Goal: Task Accomplishment & Management: Complete application form

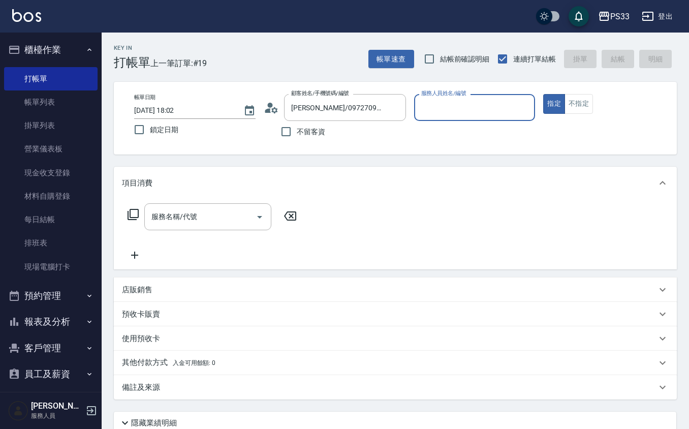
click at [264, 102] on icon at bounding box center [271, 107] width 15 height 15
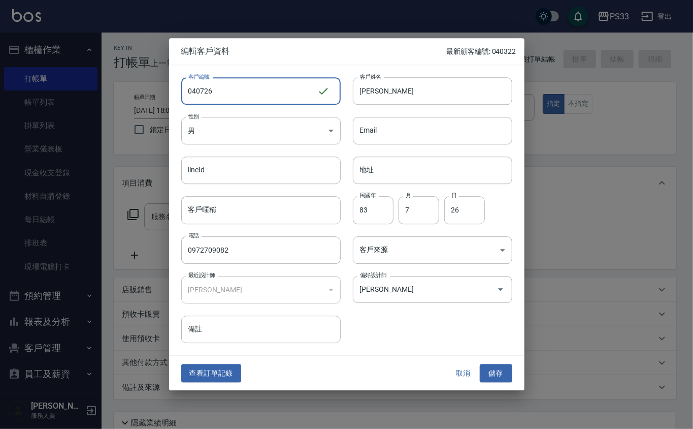
click at [182, 90] on input "040726" at bounding box center [249, 90] width 136 height 27
type input "A040726"
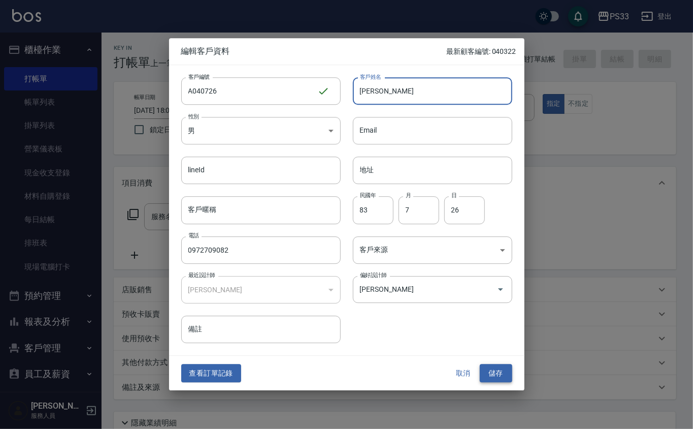
click at [494, 372] on button "儲存" at bounding box center [496, 373] width 33 height 19
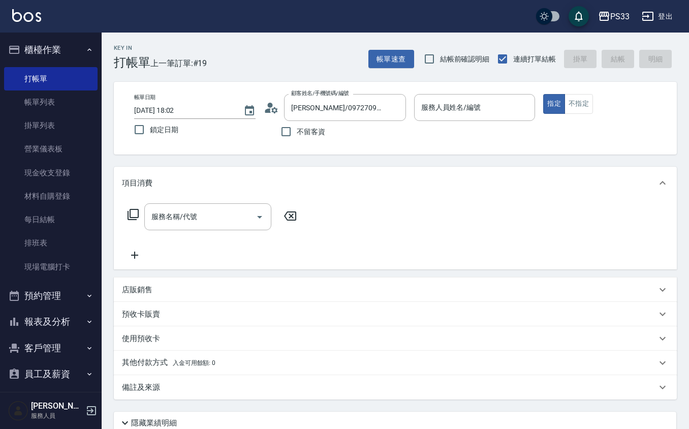
click at [395, 87] on div "帳單日期 [DATE] 18:02 鎖定日期 顧客姓名/手機號碼/編號 [PERSON_NAME]/0972709082/040726 顧客姓名/手機號碼/編…" at bounding box center [395, 118] width 563 height 73
drag, startPoint x: 397, startPoint y: 108, endPoint x: 378, endPoint y: 112, distance: 19.7
click at [392, 110] on icon "Clear" at bounding box center [395, 108] width 10 height 10
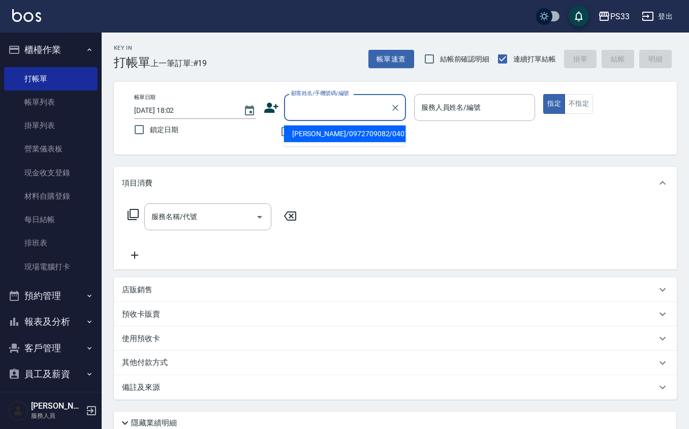
click at [361, 114] on input "顧客姓名/手機號碼/編號" at bounding box center [337, 108] width 98 height 18
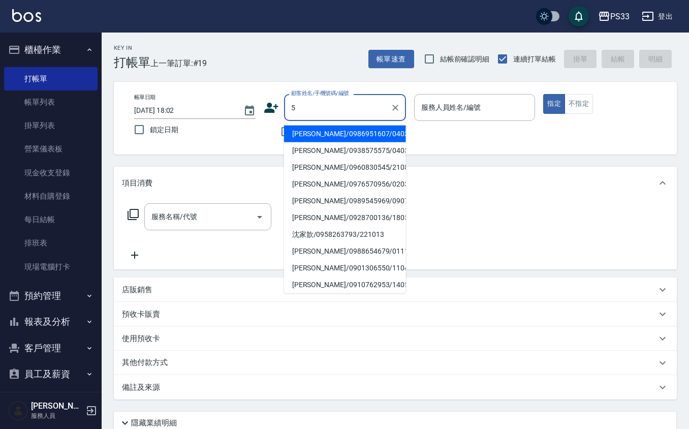
type input "[PERSON_NAME]/0986951607/040322"
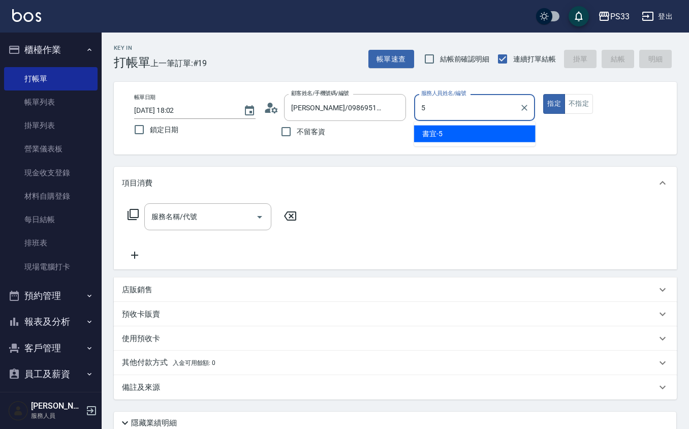
type input "書宜-5"
type button "true"
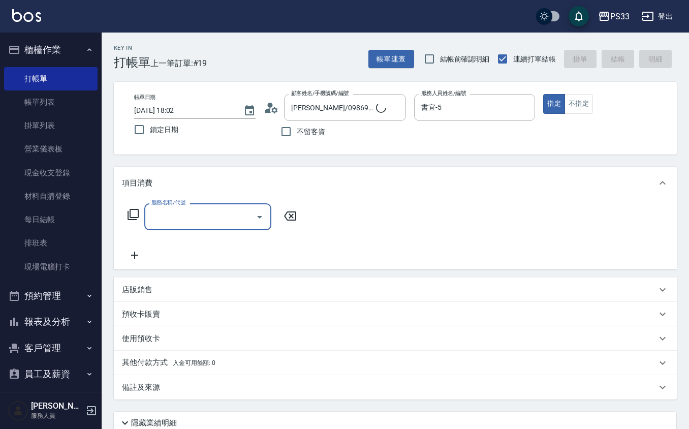
type input "書宜/0989724214/5"
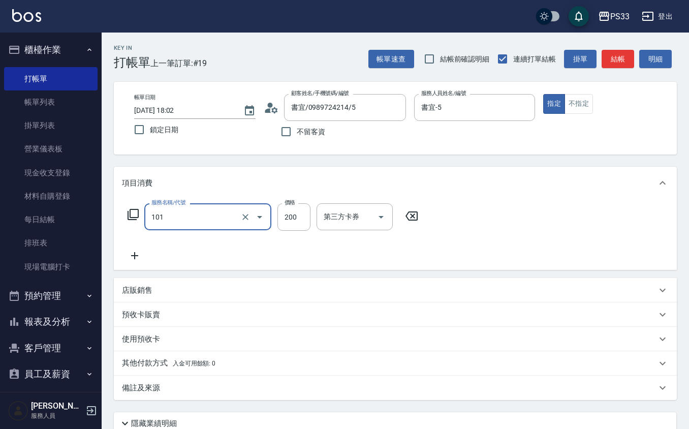
type input "洗髮(101)"
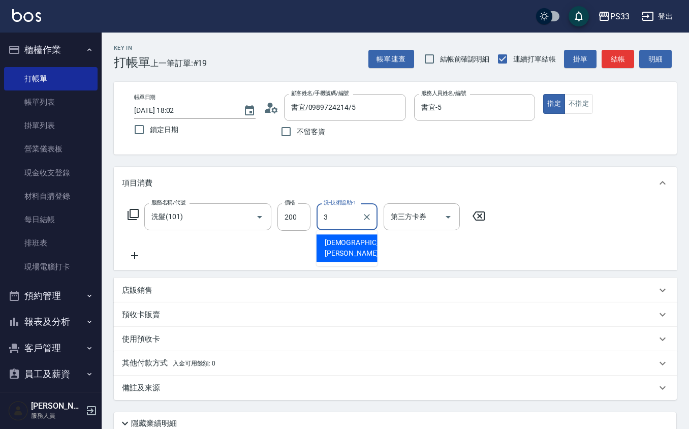
type input "[PERSON_NAME]-3"
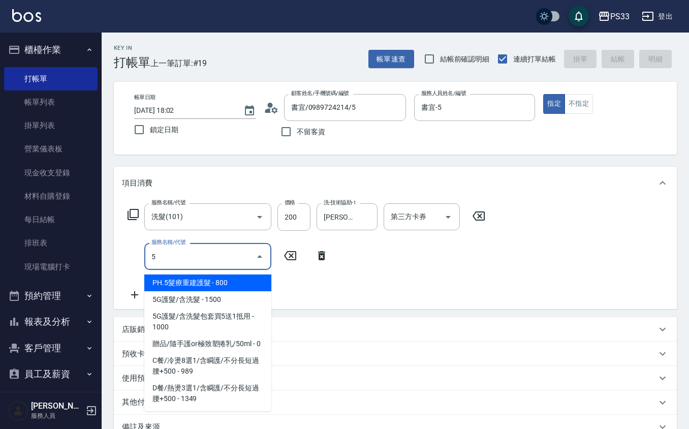
type input "PH.5髮療重建護髮(507)"
type input "[DATE] 18:52"
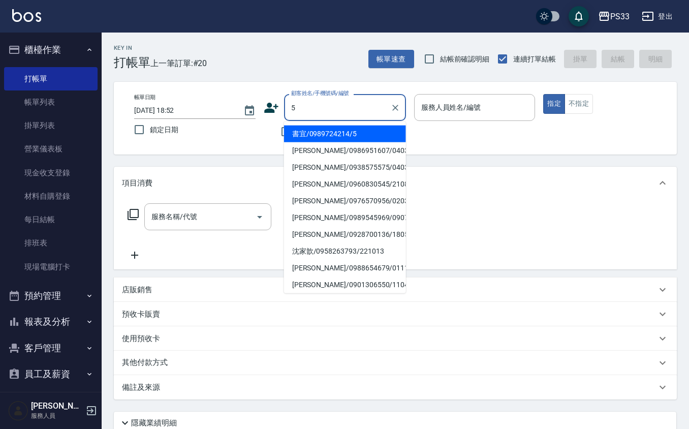
type input "書宜/0989724214/5"
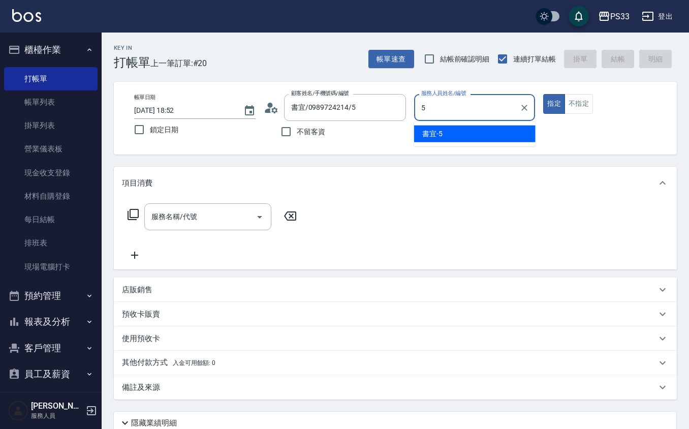
type input "書宜-5"
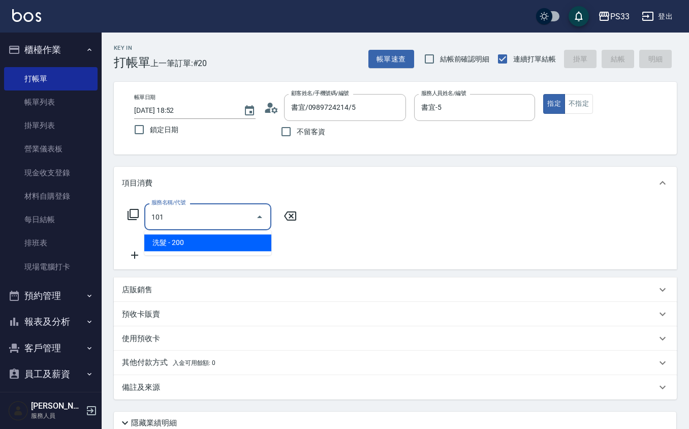
type input "洗髮(101)"
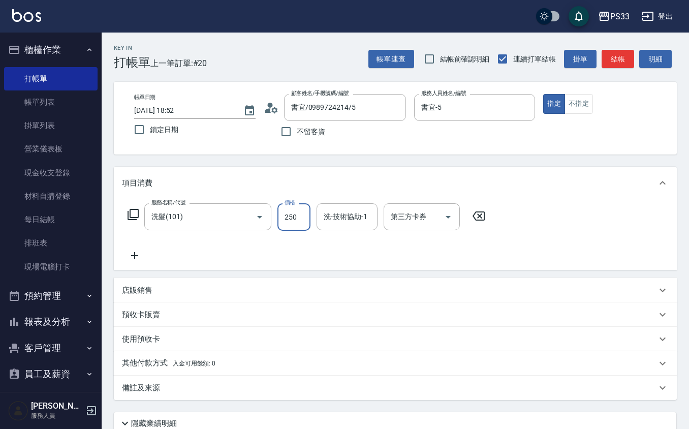
type input "250"
type input "96"
click at [340, 210] on div "洗-技術協助-1 洗-技術協助-1" at bounding box center [346, 216] width 61 height 27
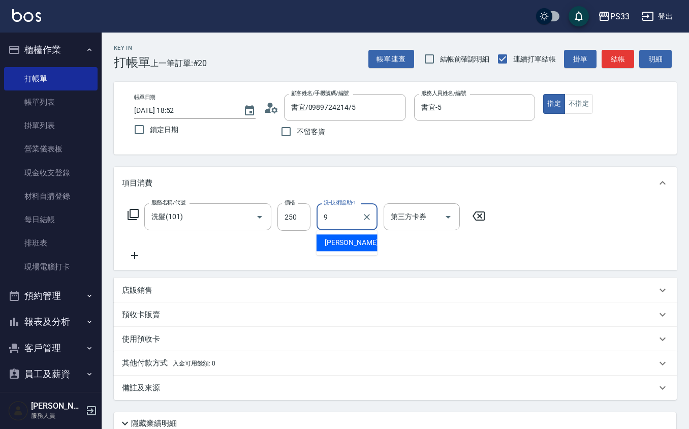
type input "苡軒-9"
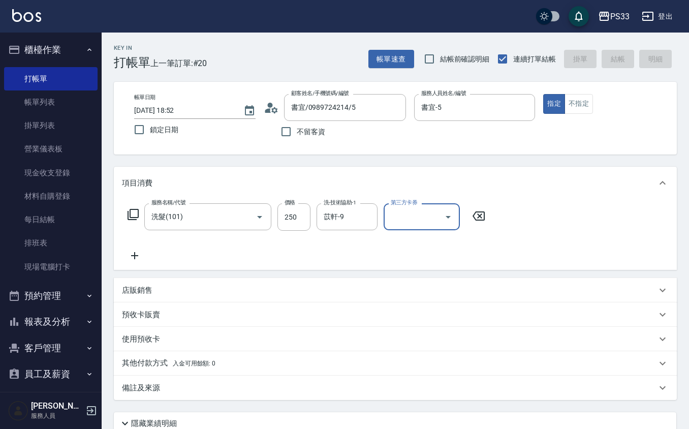
type input "[DATE] 18:53"
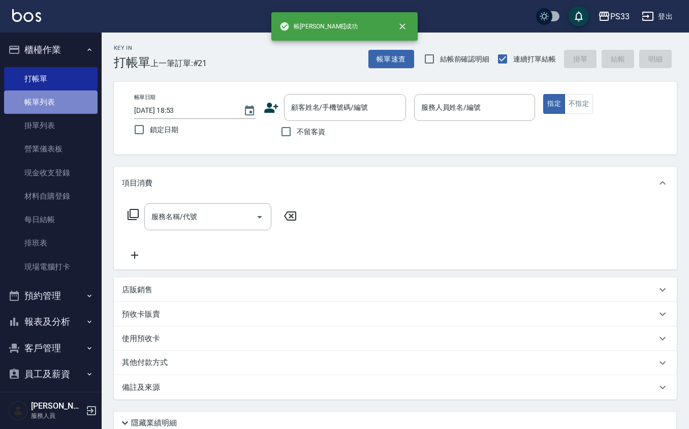
click at [72, 109] on link "帳單列表" at bounding box center [50, 101] width 93 height 23
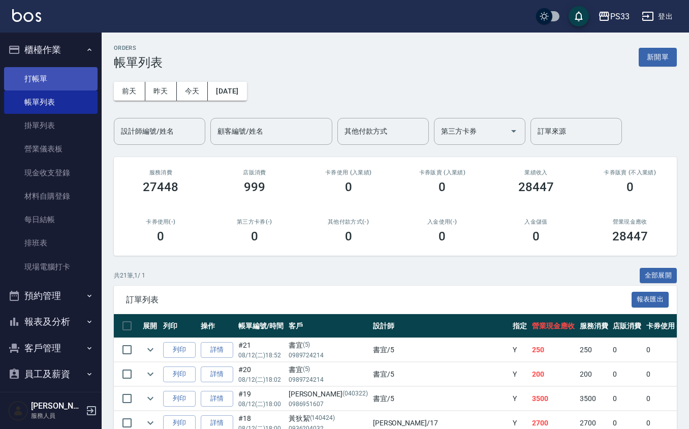
click at [50, 86] on link "打帳單" at bounding box center [50, 78] width 93 height 23
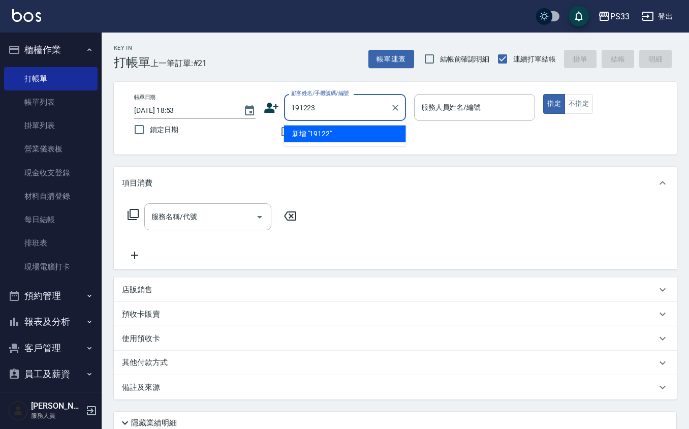
type input "191223"
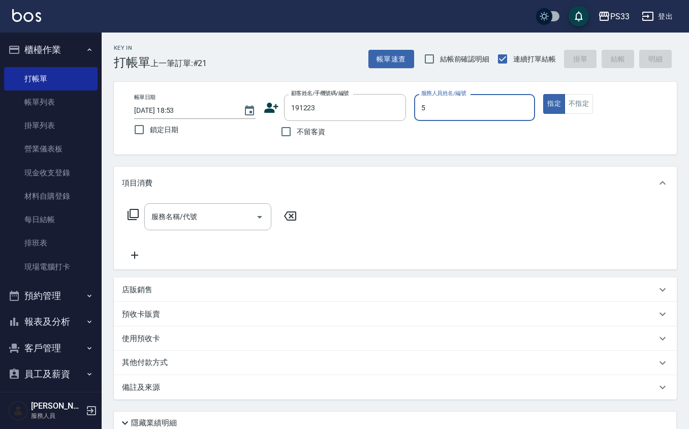
type input "書宜-5"
type button "true"
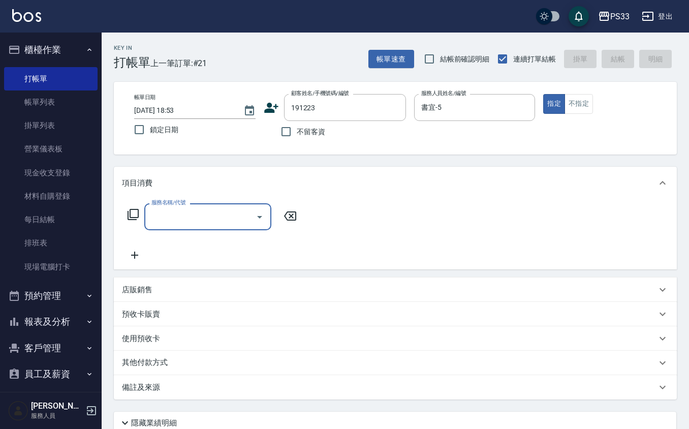
type input "[PERSON_NAME]/0976729683/191223"
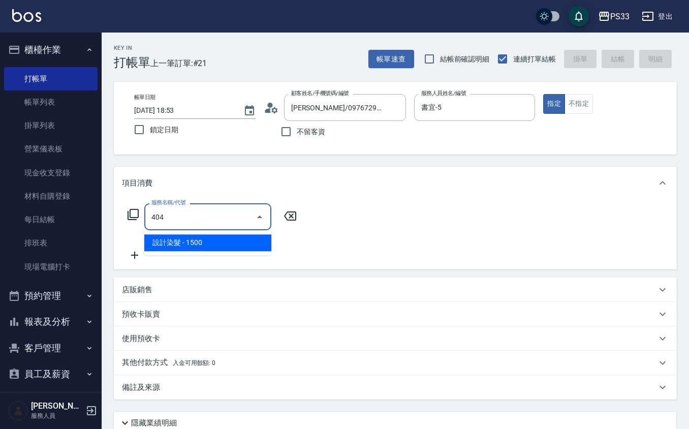
type input "設計染髮(404)"
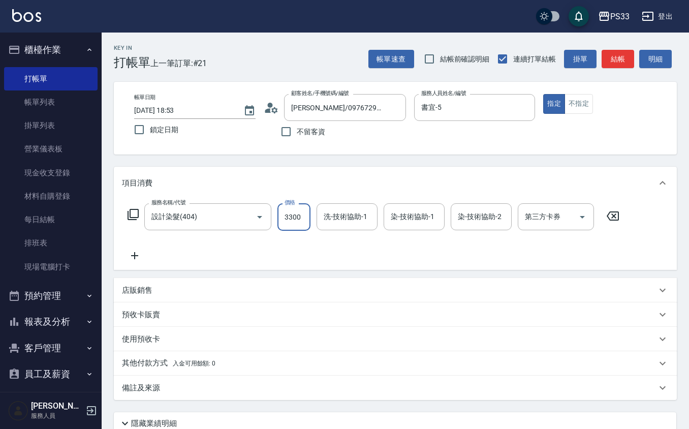
type input "3300"
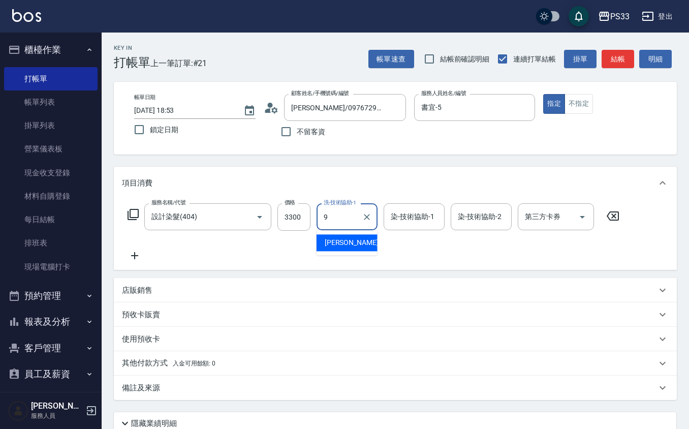
type input "苡軒-9"
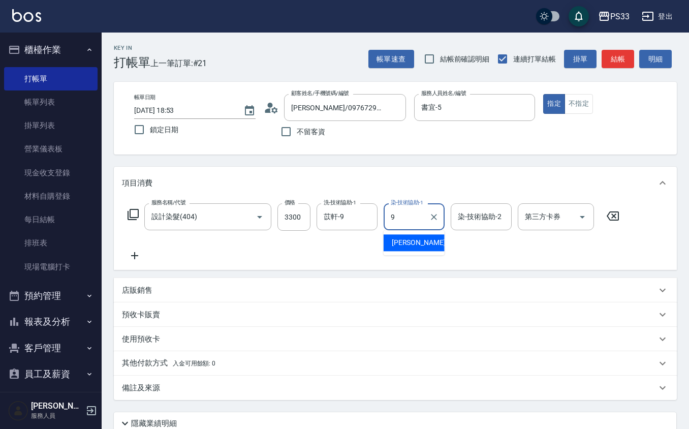
type input "苡軒-9"
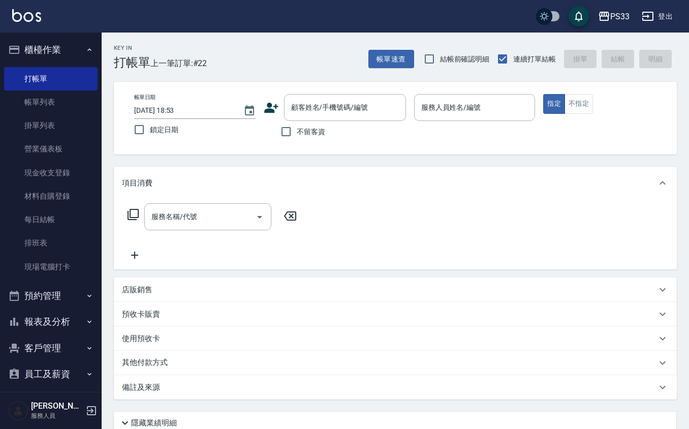
drag, startPoint x: 279, startPoint y: 116, endPoint x: 269, endPoint y: 107, distance: 14.0
click at [277, 114] on div "顧客姓名/手機號碼/編號 顧客姓名/手機號碼/編號" at bounding box center [335, 107] width 142 height 27
click at [269, 105] on icon at bounding box center [271, 108] width 14 height 10
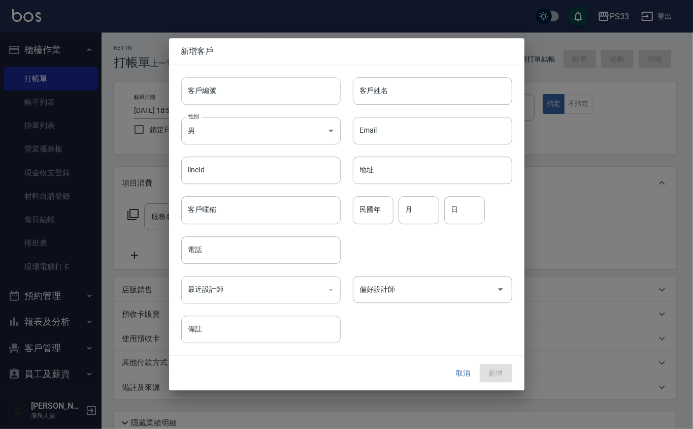
click at [274, 82] on input "客戶編號" at bounding box center [260, 90] width 159 height 27
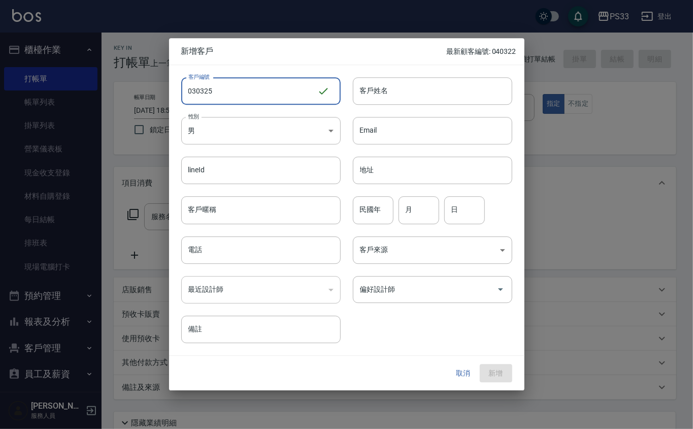
type input "030325"
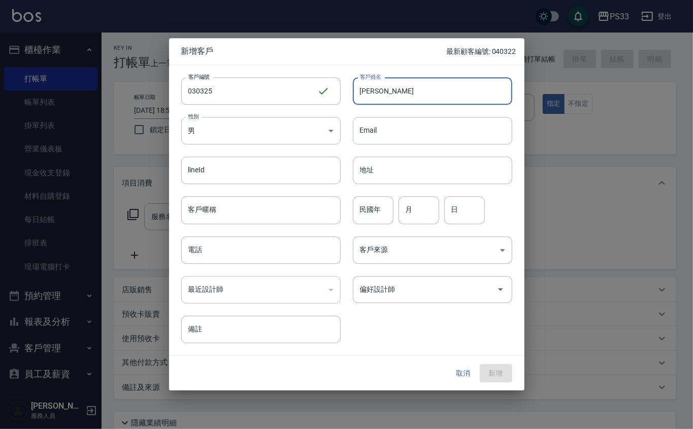
type input "[PERSON_NAME]"
type input "95"
type input "3"
type input "25"
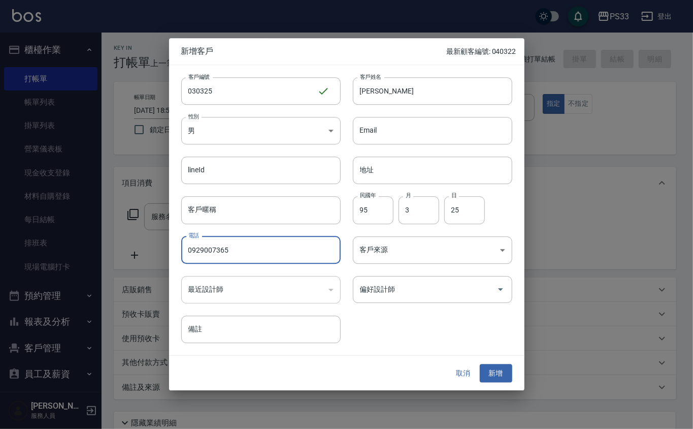
type input "0929007365"
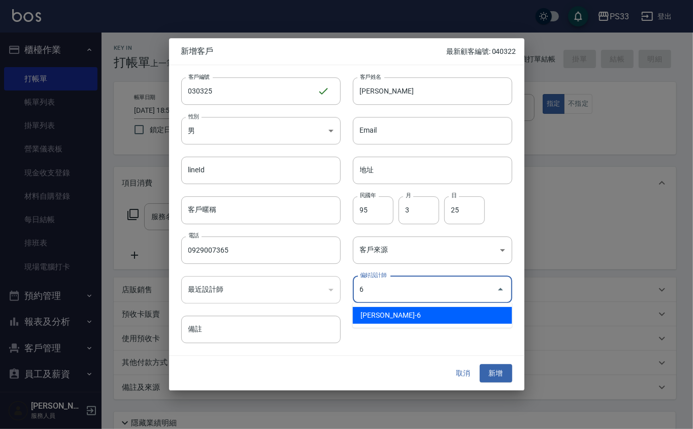
type input "[PERSON_NAME]"
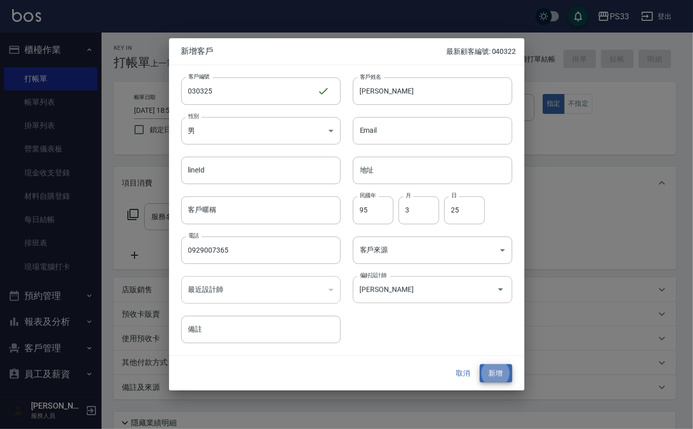
click at [480, 364] on button "新增" at bounding box center [496, 373] width 33 height 19
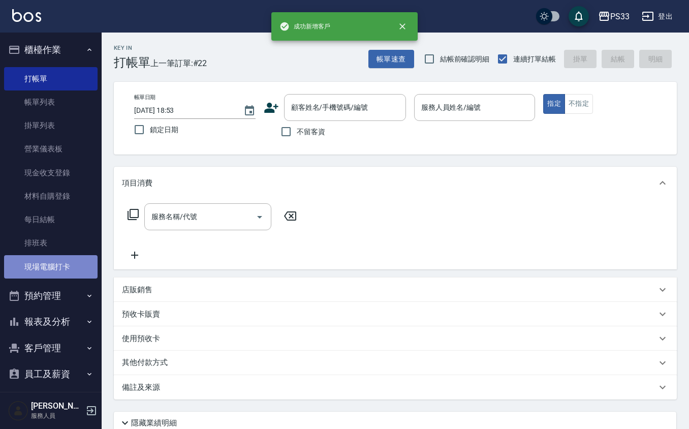
click at [59, 271] on link "現場電腦打卡" at bounding box center [50, 266] width 93 height 23
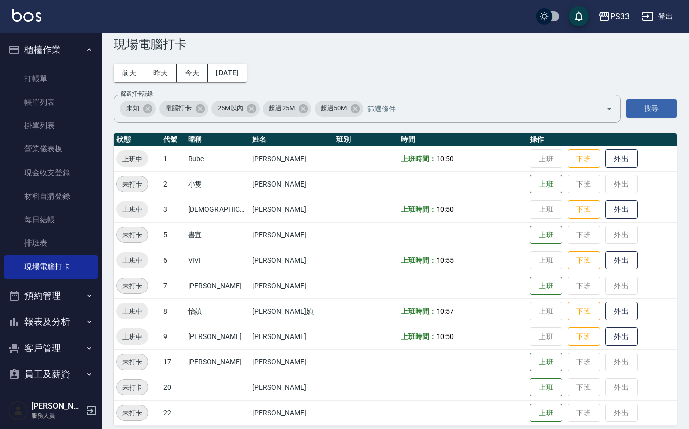
scroll to position [27, 0]
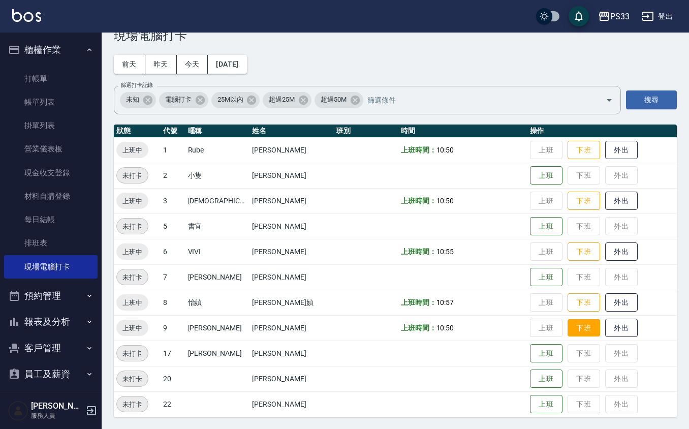
click at [574, 325] on button "下班" at bounding box center [583, 328] width 33 height 18
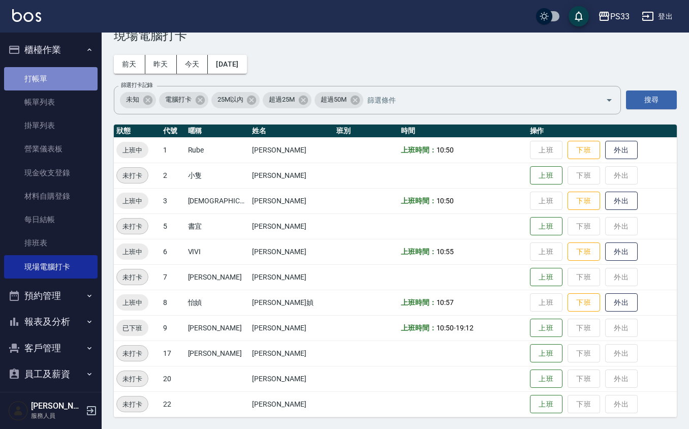
click at [82, 84] on link "打帳單" at bounding box center [50, 78] width 93 height 23
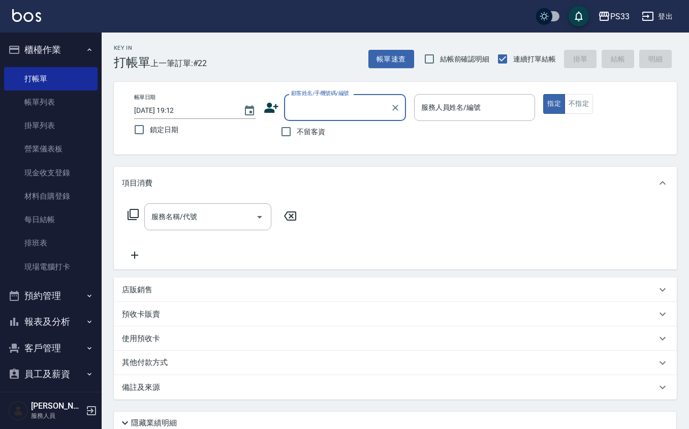
click at [272, 106] on icon at bounding box center [271, 107] width 15 height 15
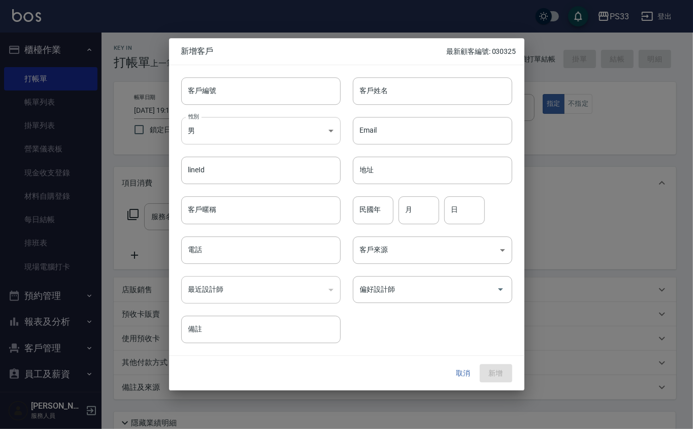
click at [258, 175] on body "PS33 登出 櫃檯作業 打帳單 帳單列表 掛單列表 營業儀表板 現金收支登錄 材料自購登錄 每日結帳 排班表 現場電腦打卡 預約管理 預約管理 單日預約紀錄…" at bounding box center [346, 254] width 693 height 509
click at [310, 89] on div at bounding box center [346, 214] width 693 height 429
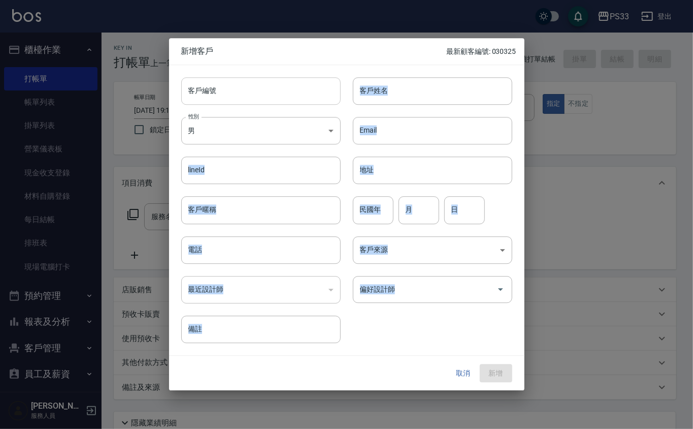
click at [304, 92] on input "客戶編號" at bounding box center [260, 90] width 159 height 27
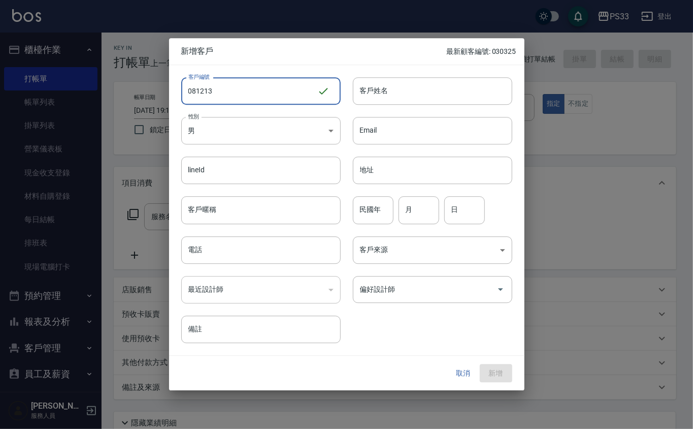
type input "081213"
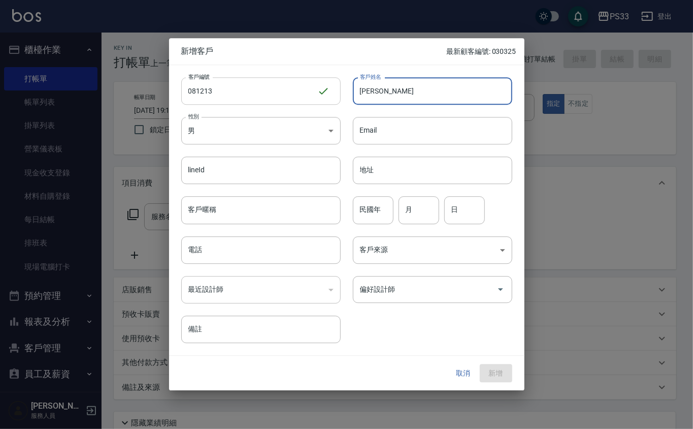
type input "[PERSON_NAME]"
type input "92"
type input "12"
type input "13"
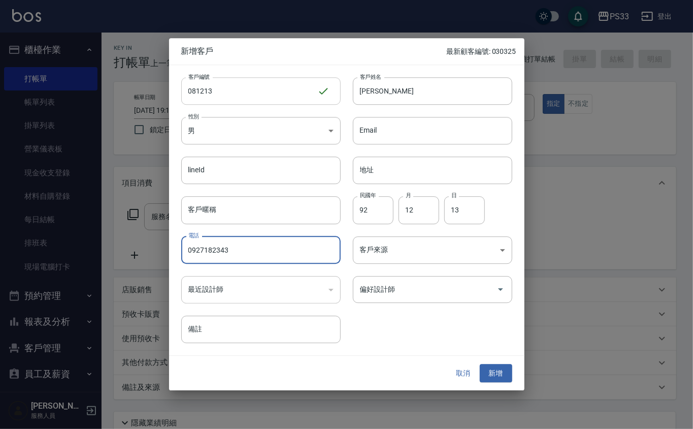
type input "0927182343"
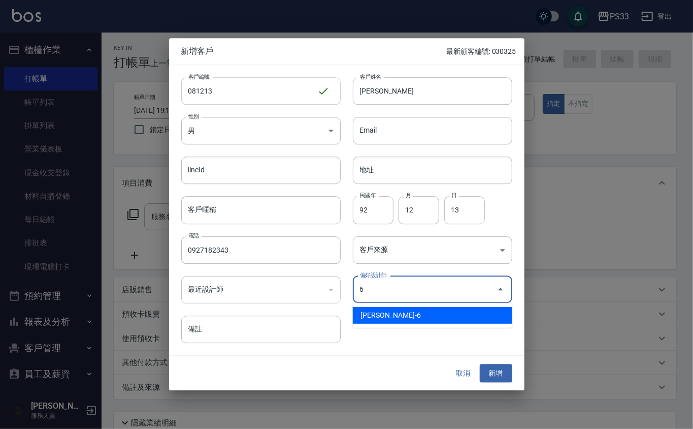
type input "[PERSON_NAME]"
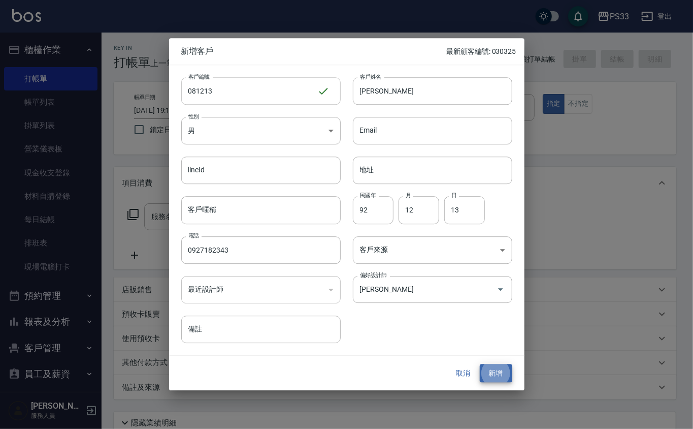
click at [480, 364] on button "新增" at bounding box center [496, 373] width 33 height 19
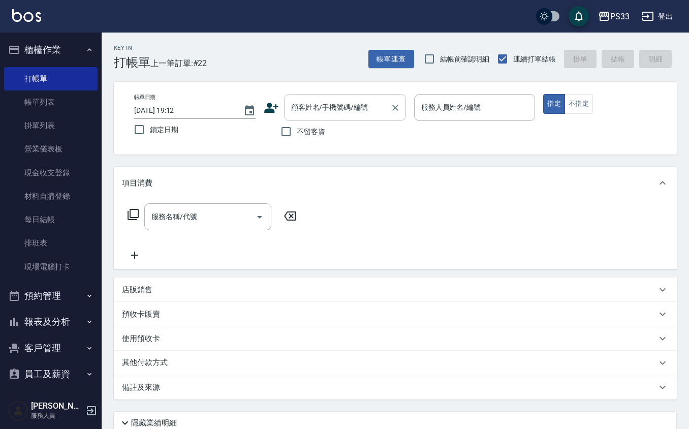
click at [348, 102] on input "顧客姓名/手機號碼/編號" at bounding box center [337, 108] width 98 height 18
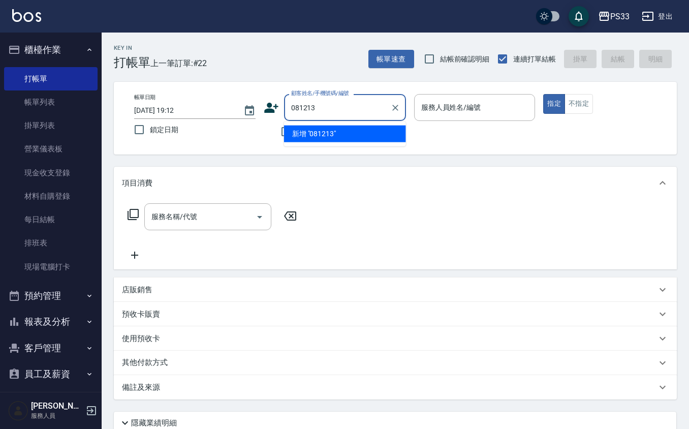
type input "081213"
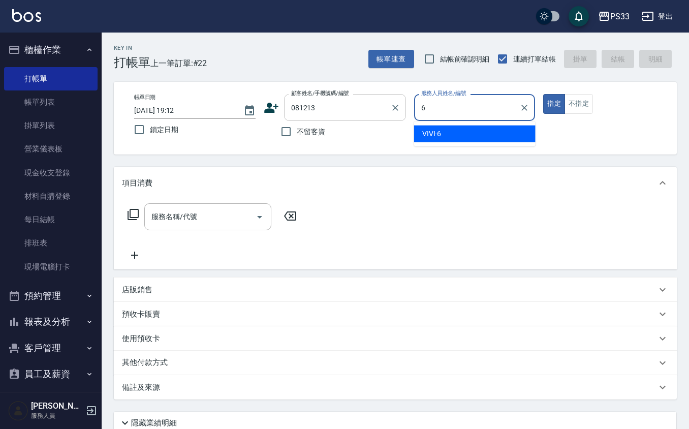
type input "VIVI-6"
type button "true"
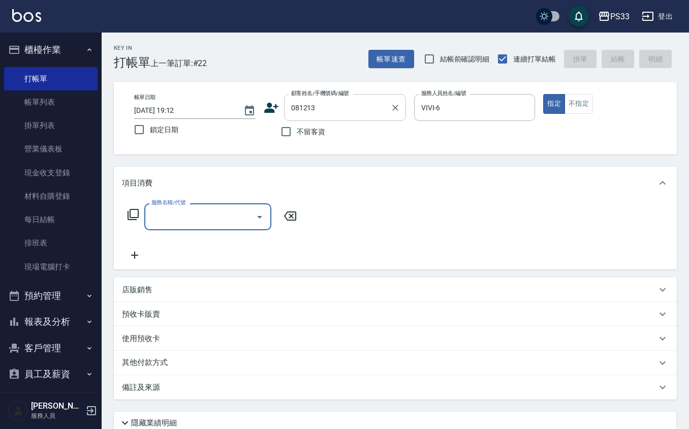
type input "[PERSON_NAME]/0927182343/081213"
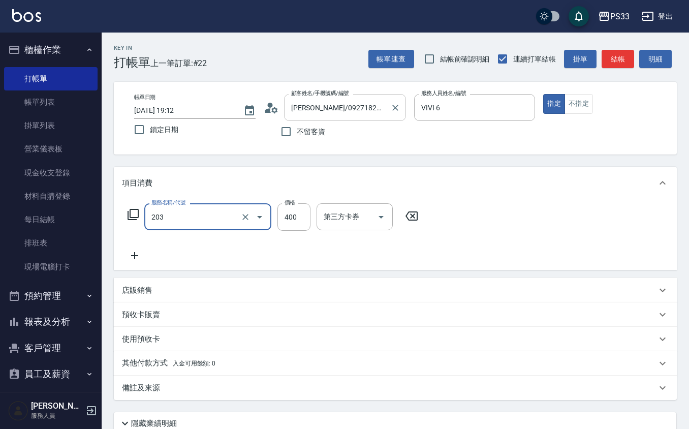
type input "指定單剪(203)"
type input "300"
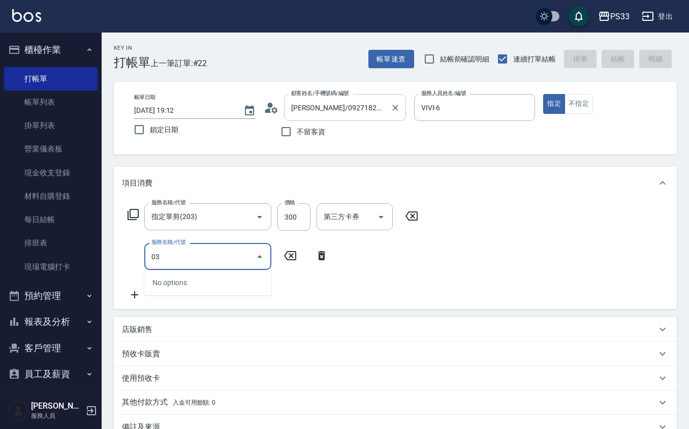
type input "030"
type input "[DATE] 19:13"
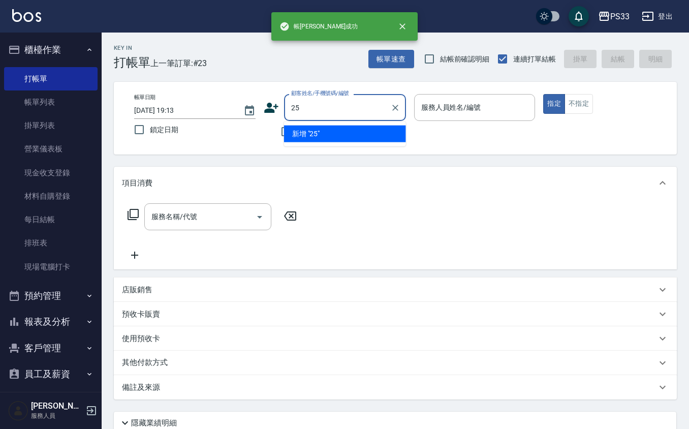
type input "25"
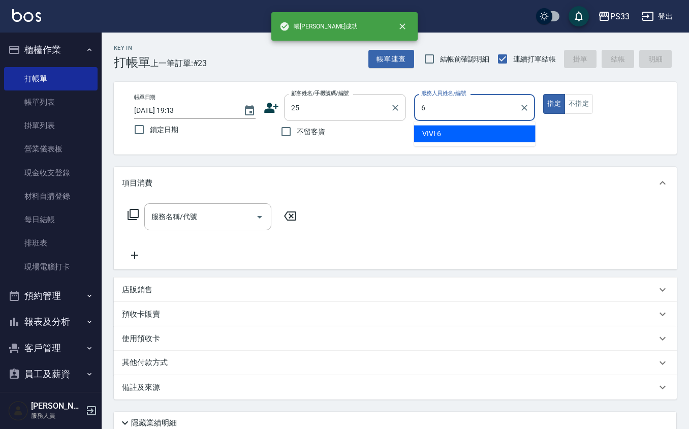
type input "VIVI-6"
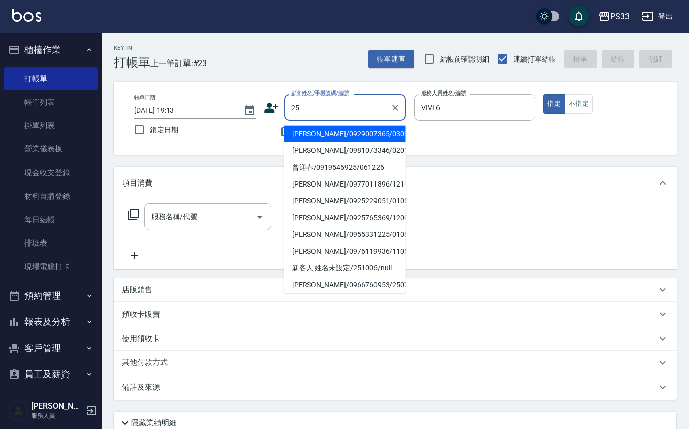
drag, startPoint x: 352, startPoint y: 100, endPoint x: 347, endPoint y: 108, distance: 9.6
click at [347, 108] on input "25" at bounding box center [337, 108] width 98 height 18
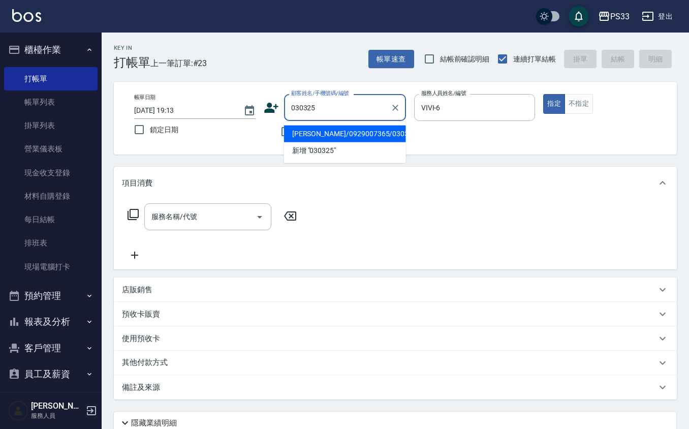
type input "[PERSON_NAME]/0929007365/030325"
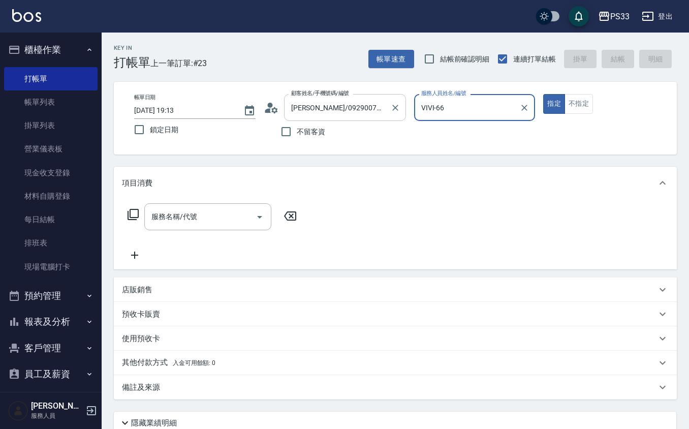
click at [543, 94] on button "指定" at bounding box center [554, 104] width 22 height 20
type input "VIVI-6"
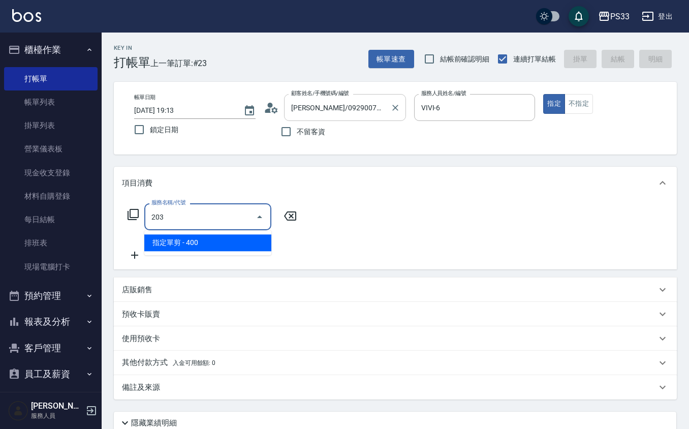
type input "指定單剪(203)"
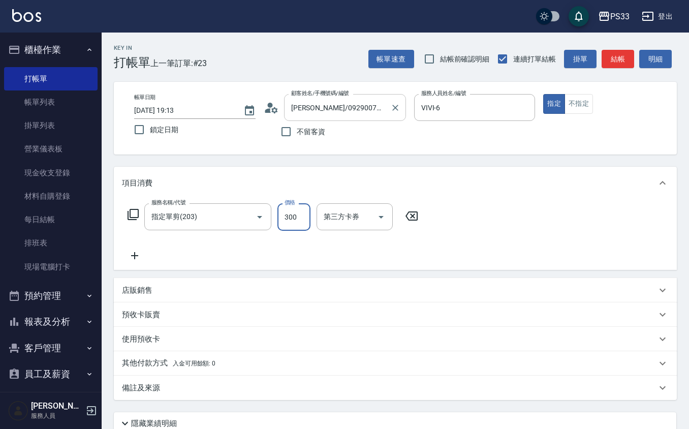
type input "300"
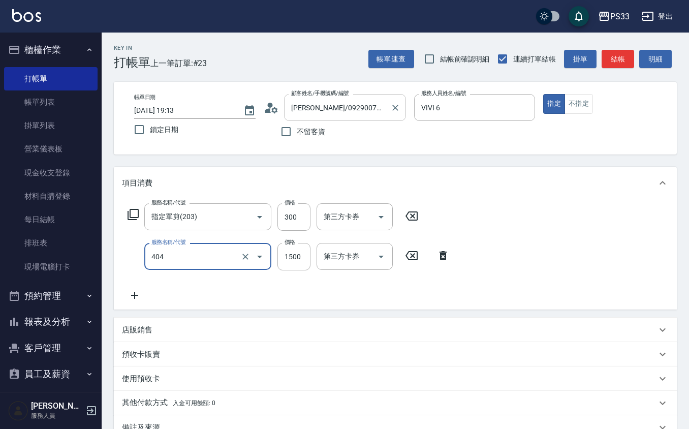
type input "設計染髮(404)"
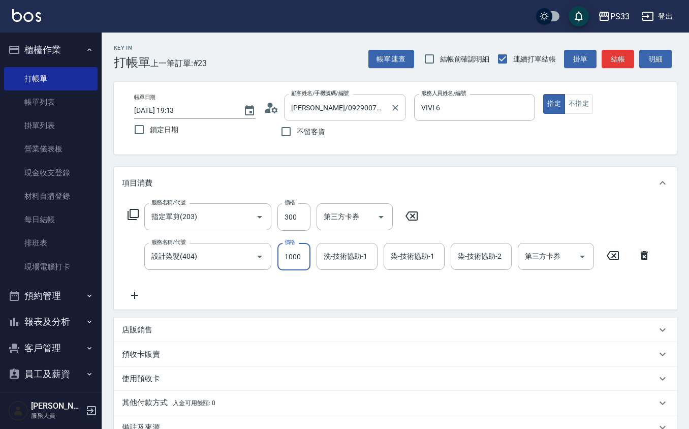
type input "1000"
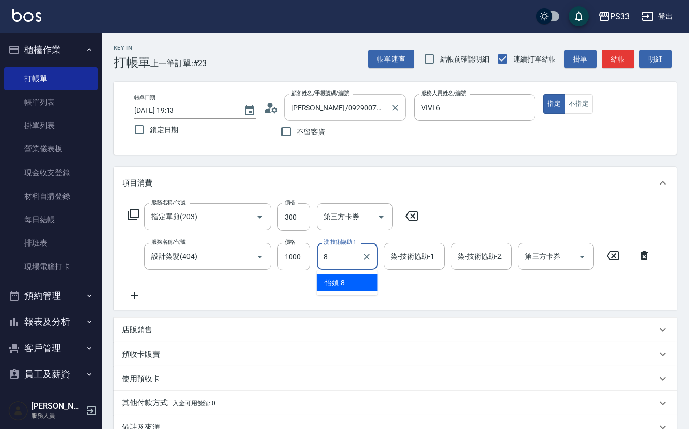
type input "怡媜-8"
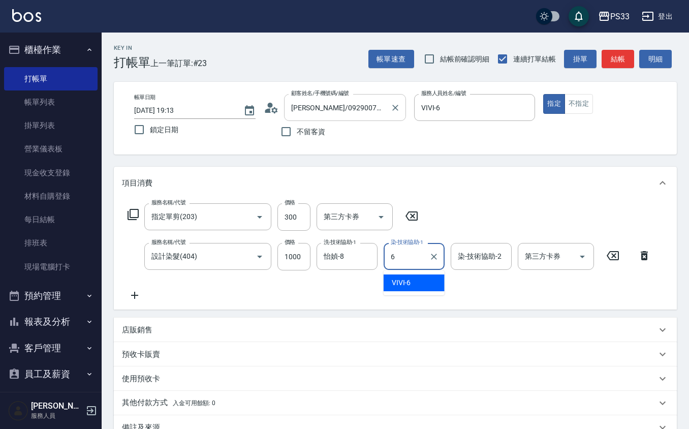
type input "VIVI-6"
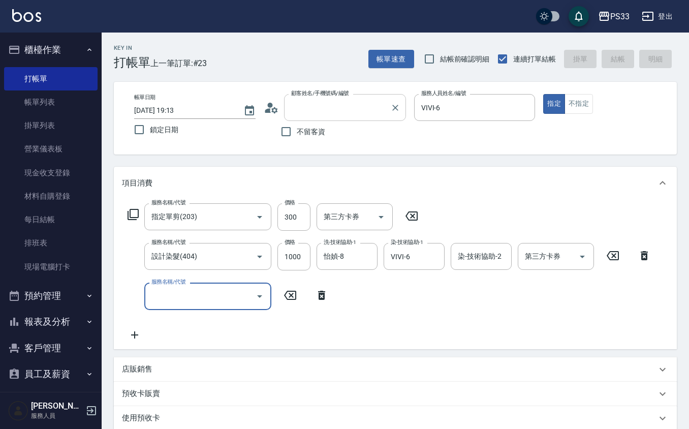
type input "[DATE] 19:14"
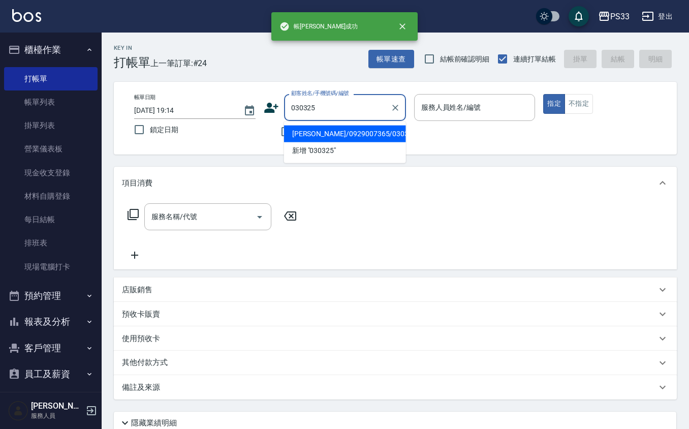
type input "[PERSON_NAME]/0929007365/030325"
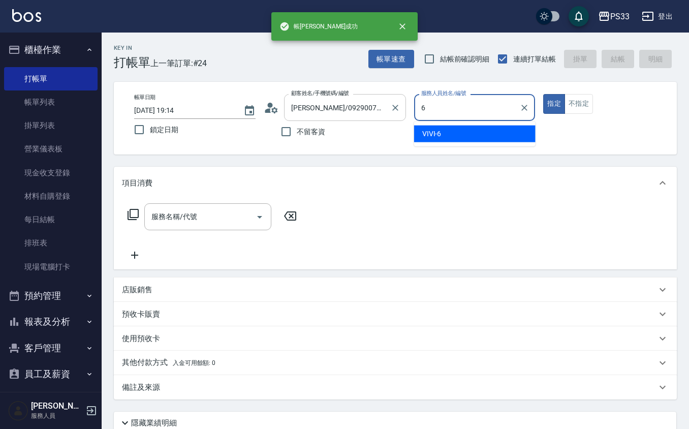
type input "VIVI-6"
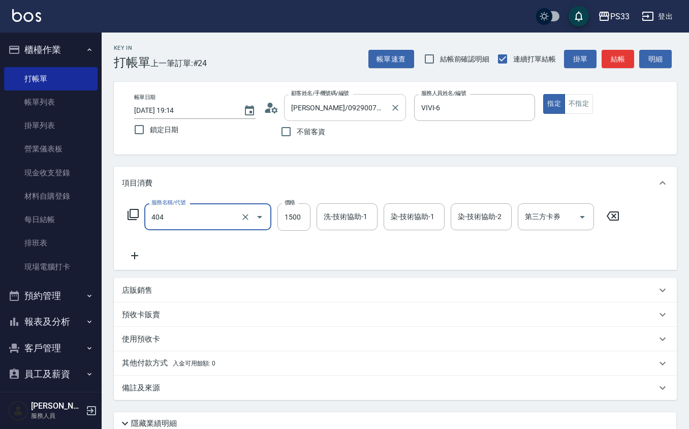
type input "設計染髮(404)"
type input "2000"
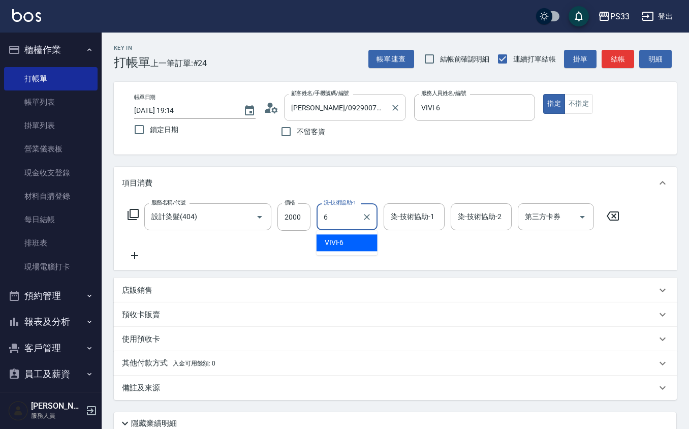
type input "VIVI-6"
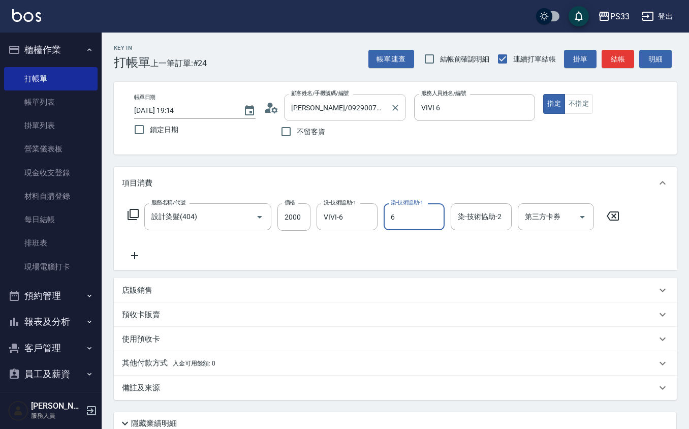
type input "VIVI-6"
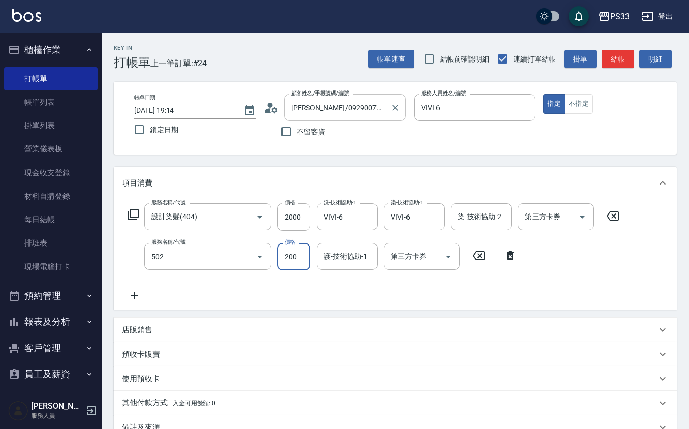
type input "自備護髮(502)"
type input "100"
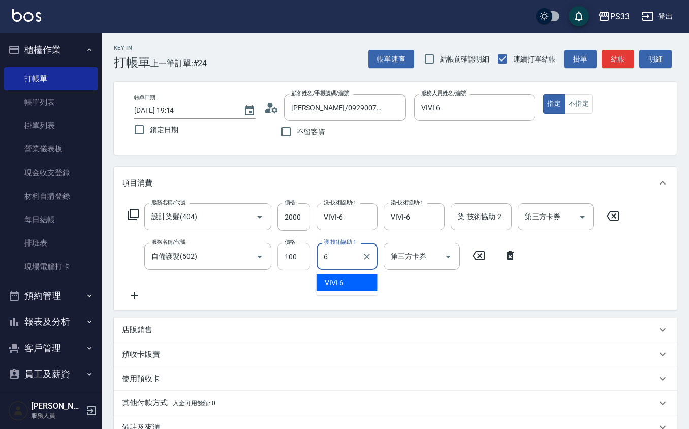
type input "6"
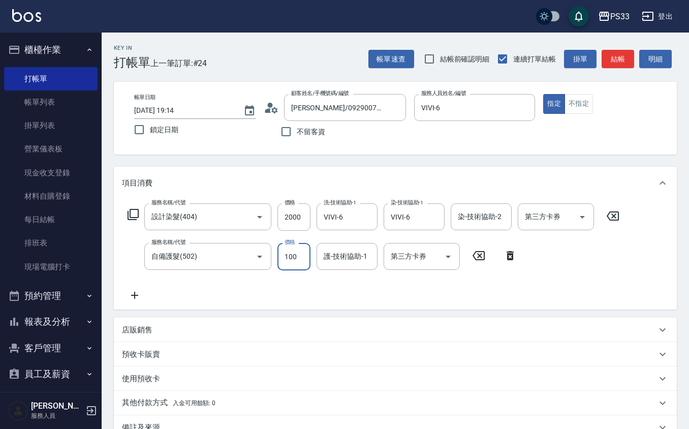
click at [298, 262] on input "100" at bounding box center [293, 256] width 33 height 27
type input "100"
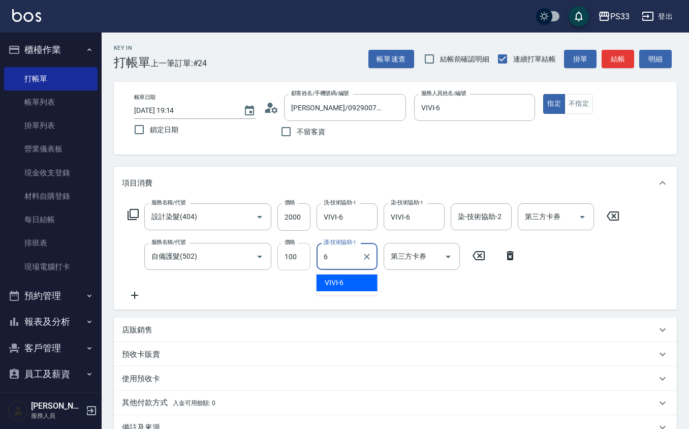
type input "VIVI-6"
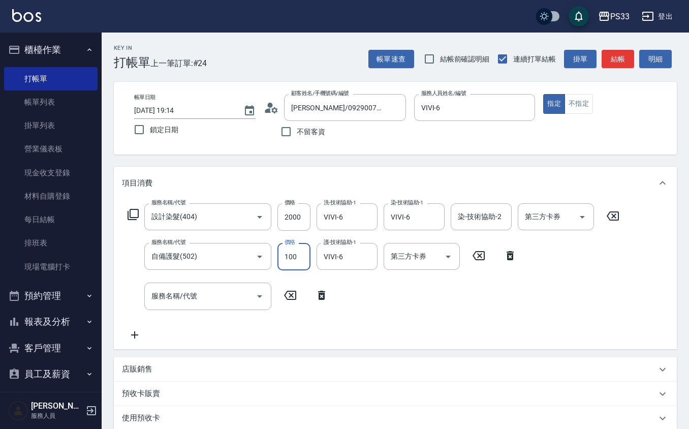
click at [303, 258] on input "100" at bounding box center [293, 256] width 33 height 27
type input "1000"
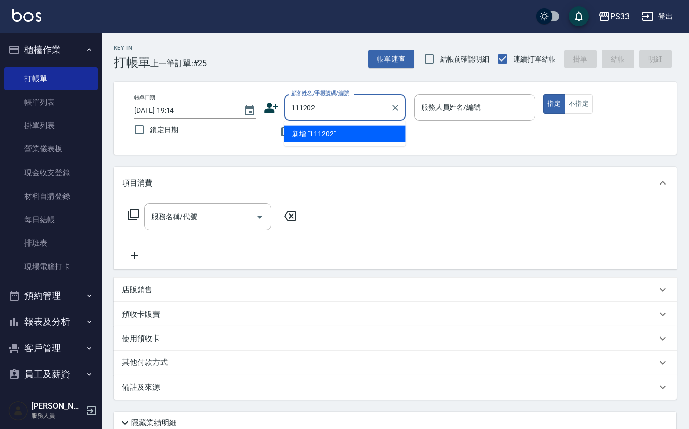
type input "111202"
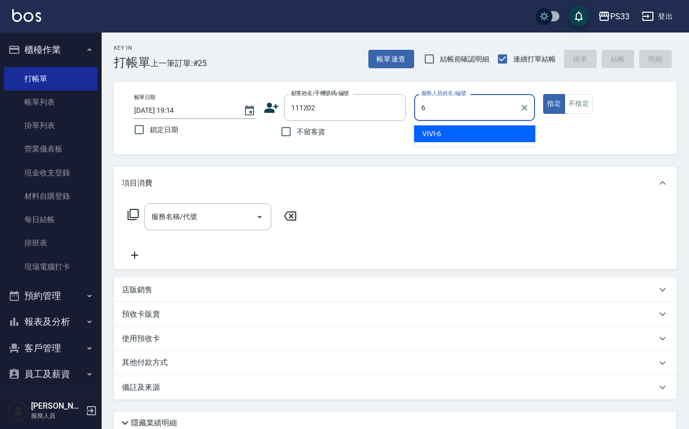
type input "VIVI-6"
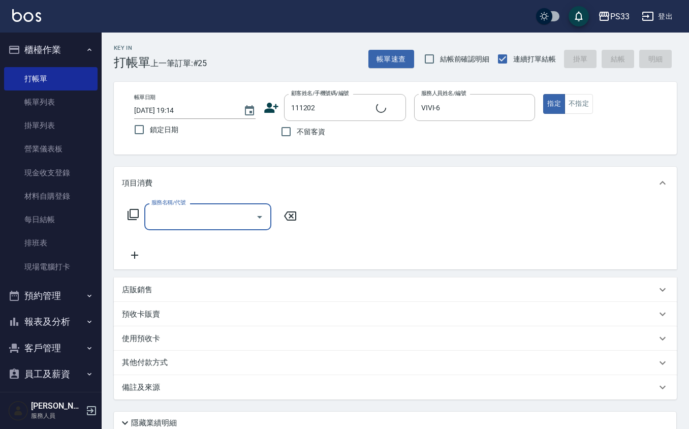
type input "[PERSON_NAME]/0925713606/111202"
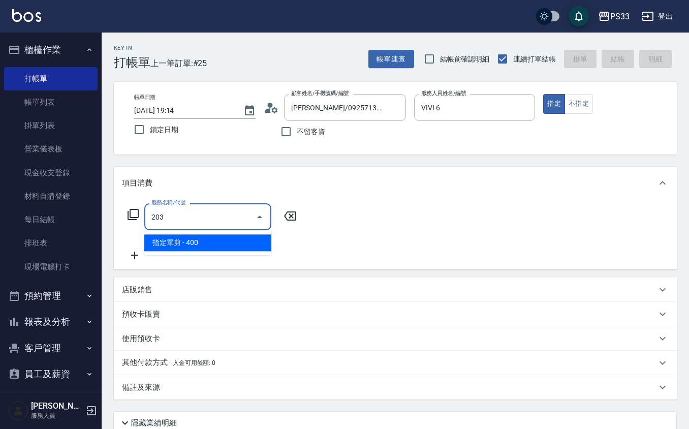
type input "指定單剪(203)"
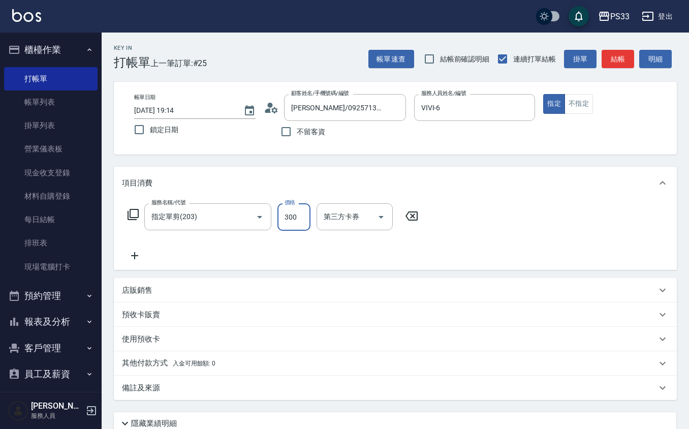
type input "300"
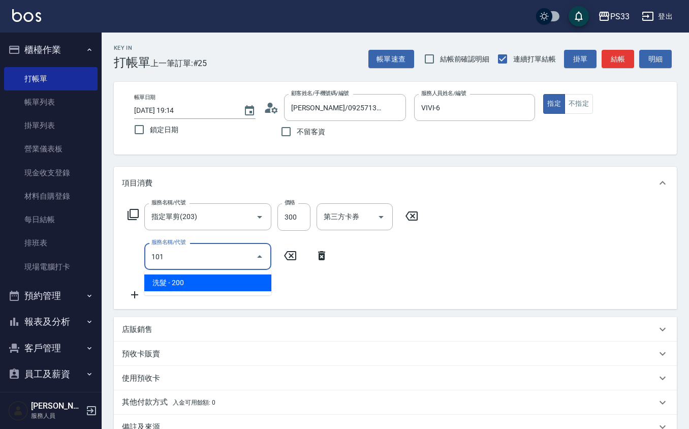
type input "洗髮(101)"
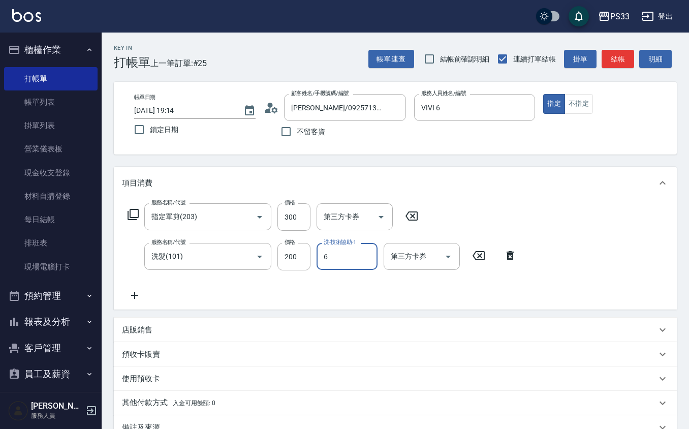
type input "VIVI-6"
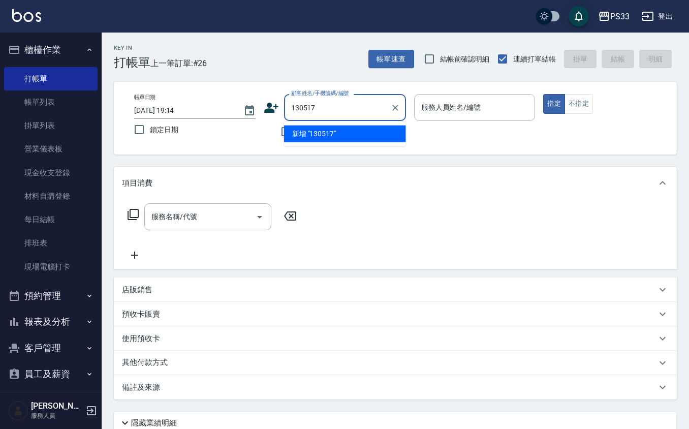
type input "130517"
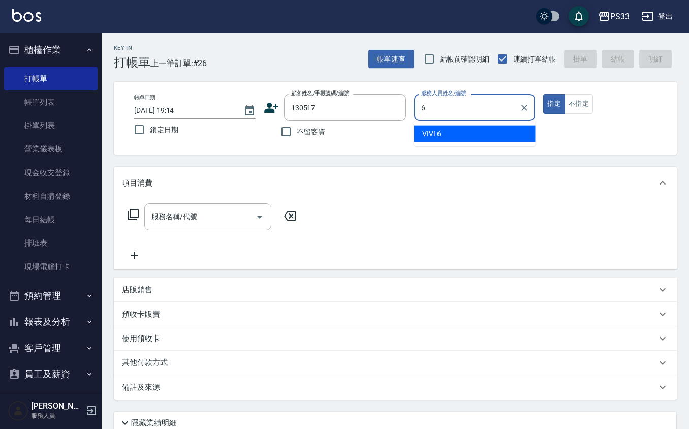
type input "VIVI-6"
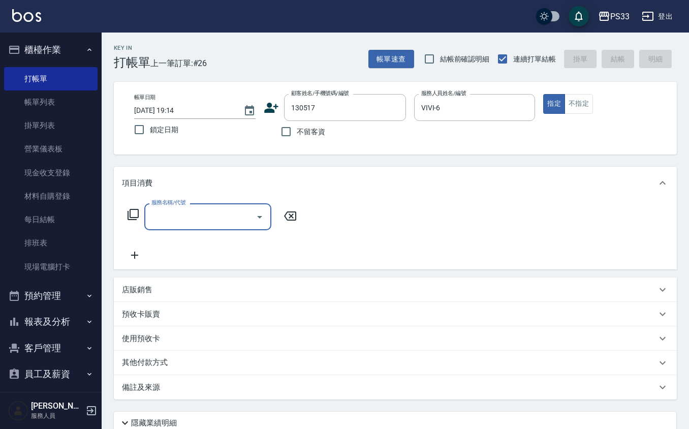
type input "[PERSON_NAME]/0965712182/130517"
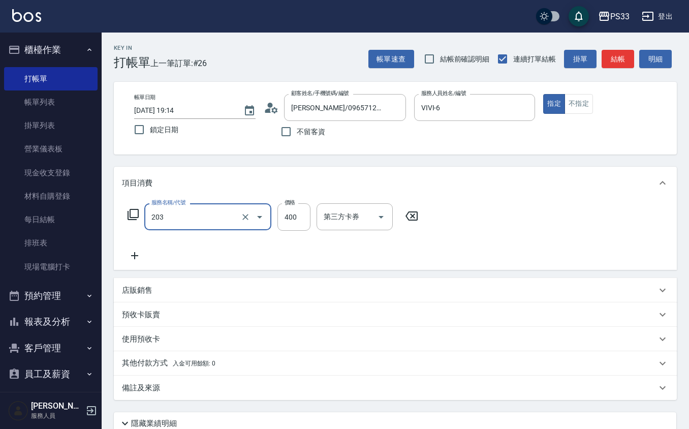
type input "指定單剪(203)"
type input "300"
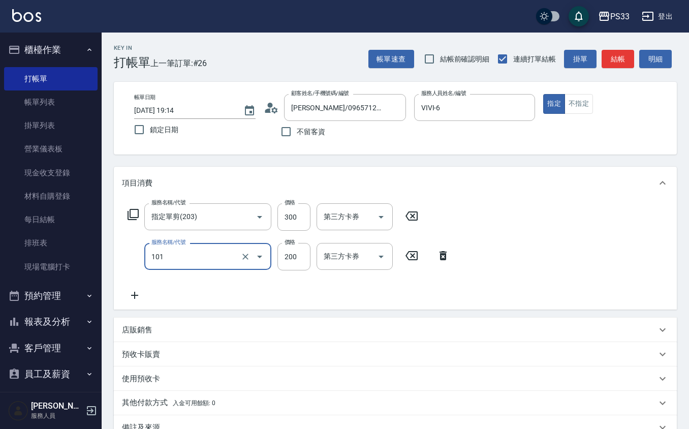
type input "洗髮(101)"
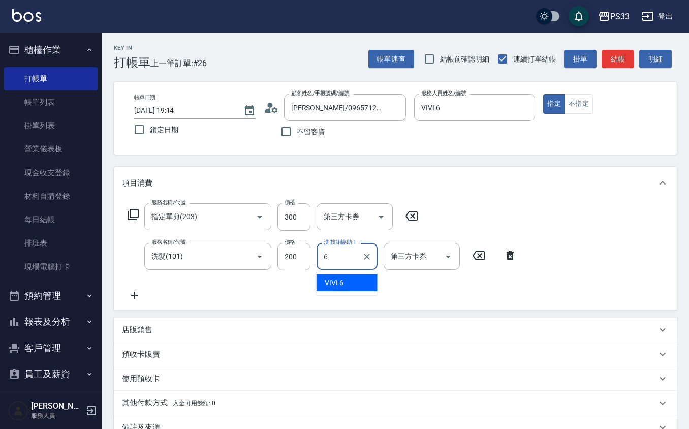
type input "VIVI-6"
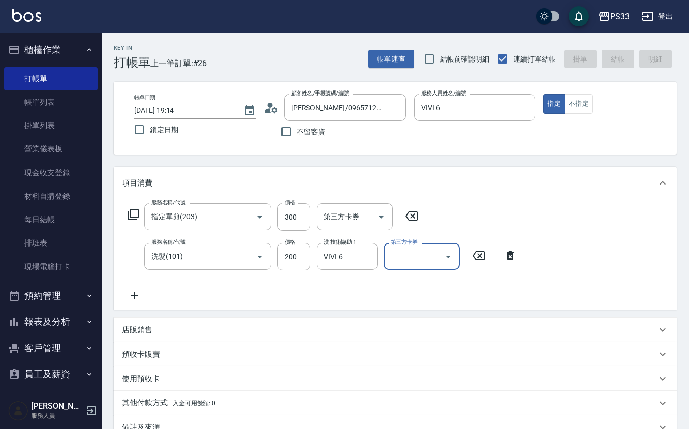
type input "[DATE] 19:15"
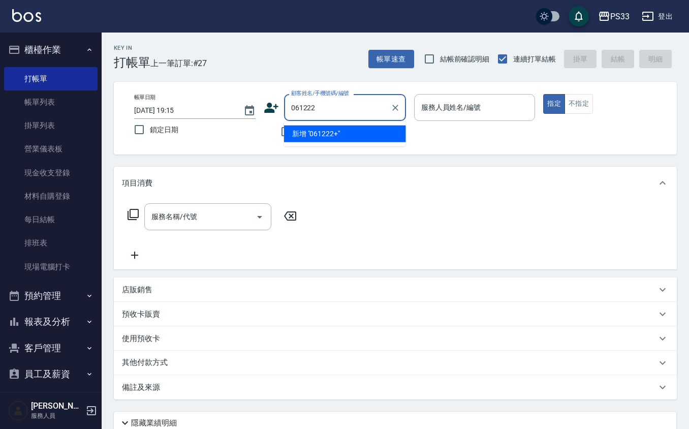
type input "061222"
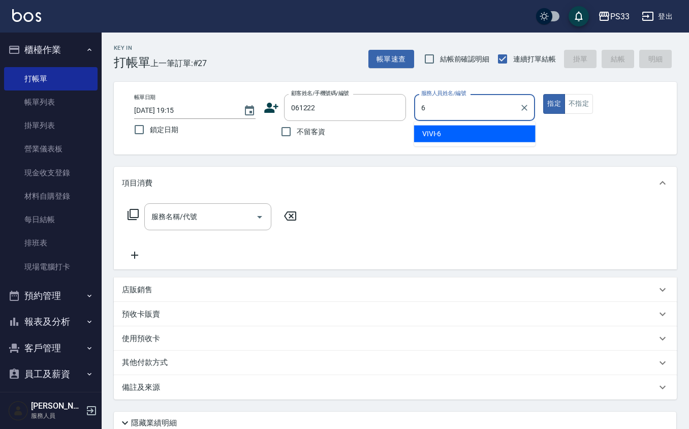
type input "6"
type input "[PERSON_NAME]/0987101247/061222"
type input "VIVI-6"
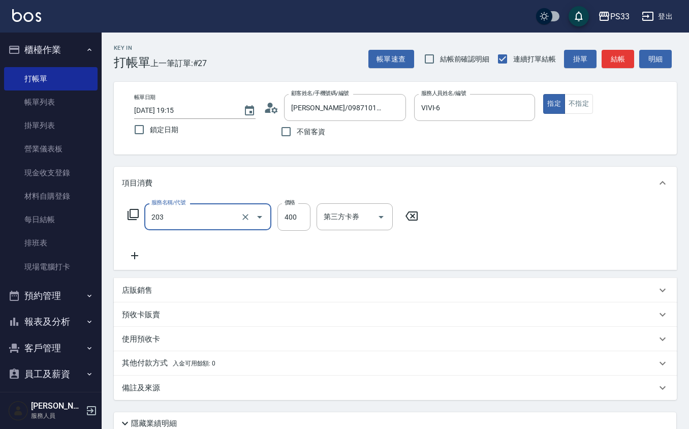
type input "指定單剪(203)"
type input "300"
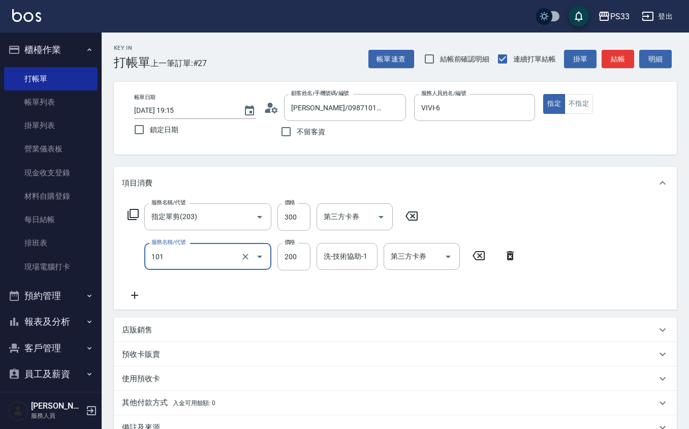
type input "洗髮(101)"
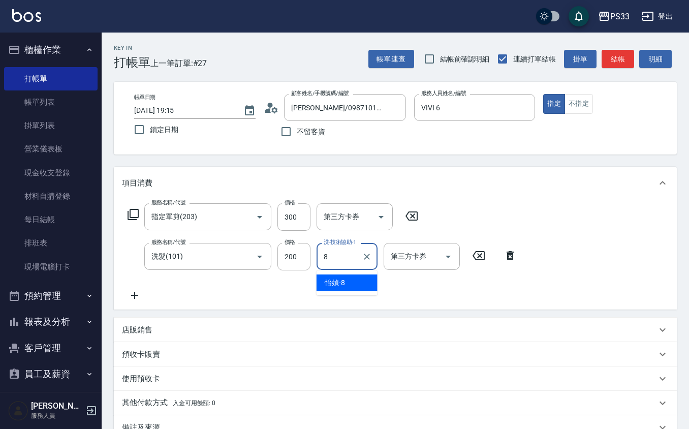
type input "怡媜-8"
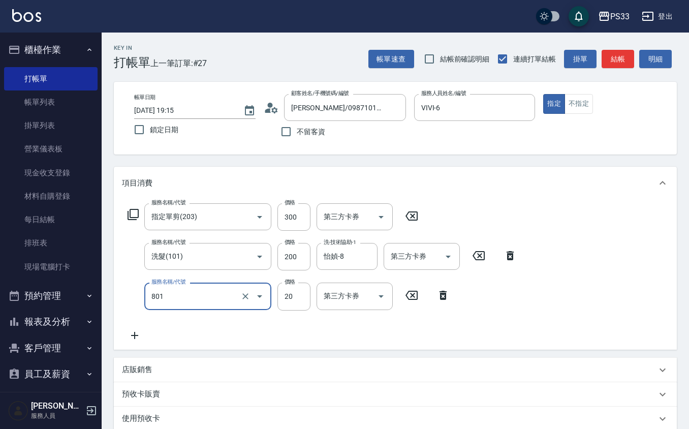
type input "潤絲(801)"
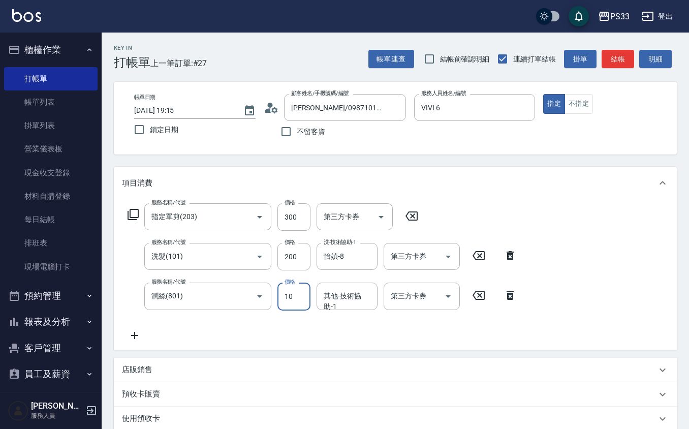
type input "10"
type input "怡媜-8"
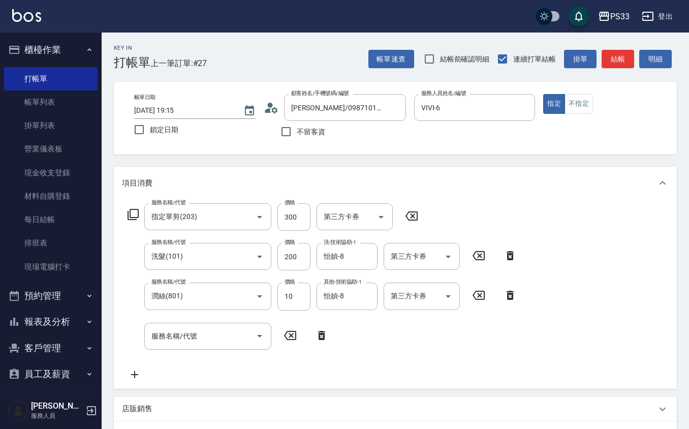
click at [571, 194] on div "項目消費" at bounding box center [395, 183] width 563 height 33
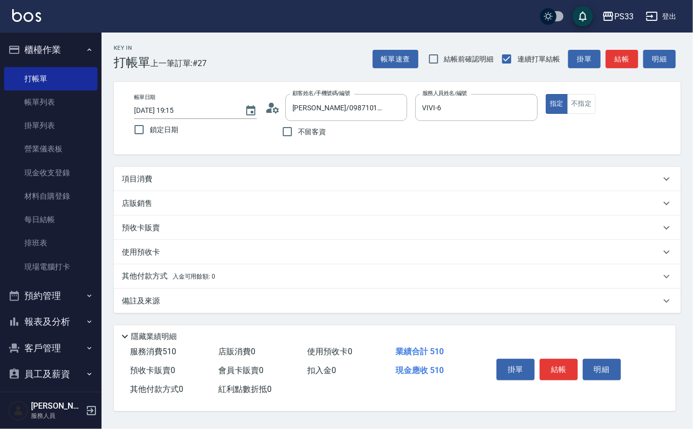
click at [571, 194] on div "店販銷售" at bounding box center [397, 203] width 567 height 24
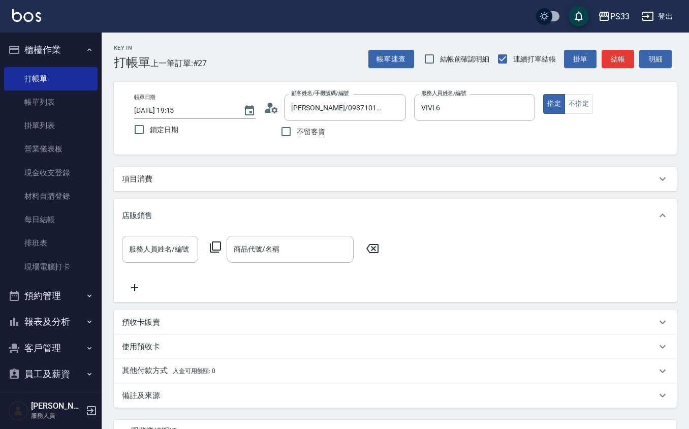
click at [566, 183] on div "項目消費" at bounding box center [389, 179] width 534 height 11
